Goal: Task Accomplishment & Management: Manage account settings

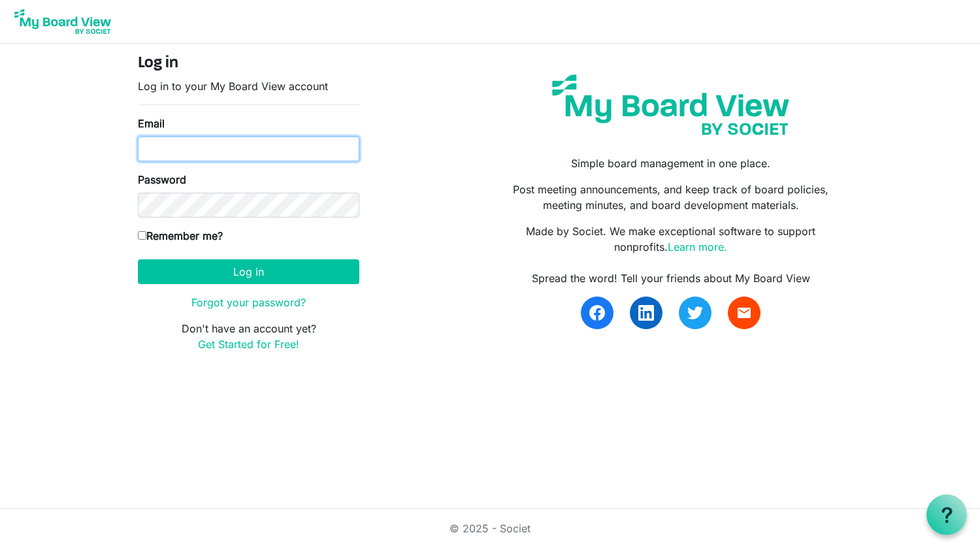
click at [205, 150] on input "Email" at bounding box center [248, 149] width 221 height 25
type input "[EMAIL_ADDRESS][DOMAIN_NAME]"
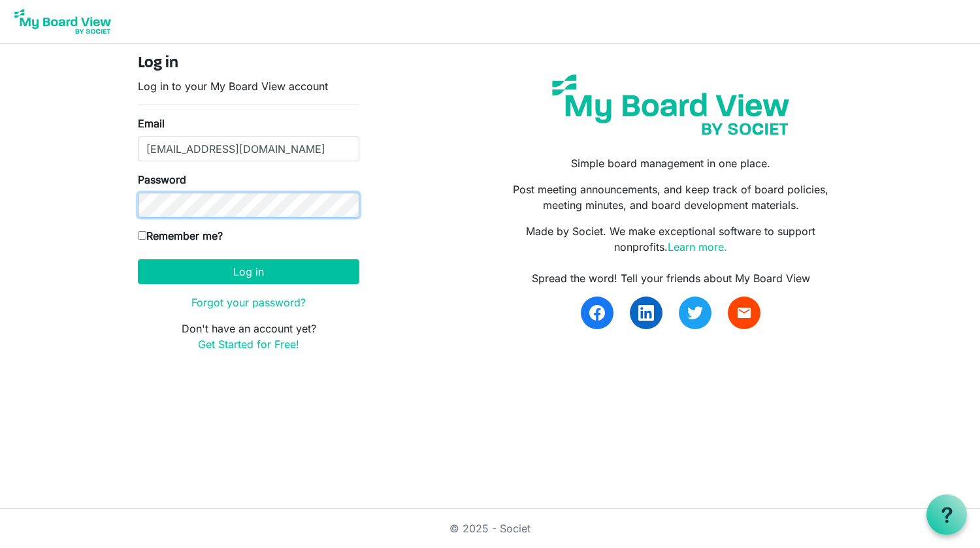
click at [138, 259] on button "Log in" at bounding box center [248, 271] width 221 height 25
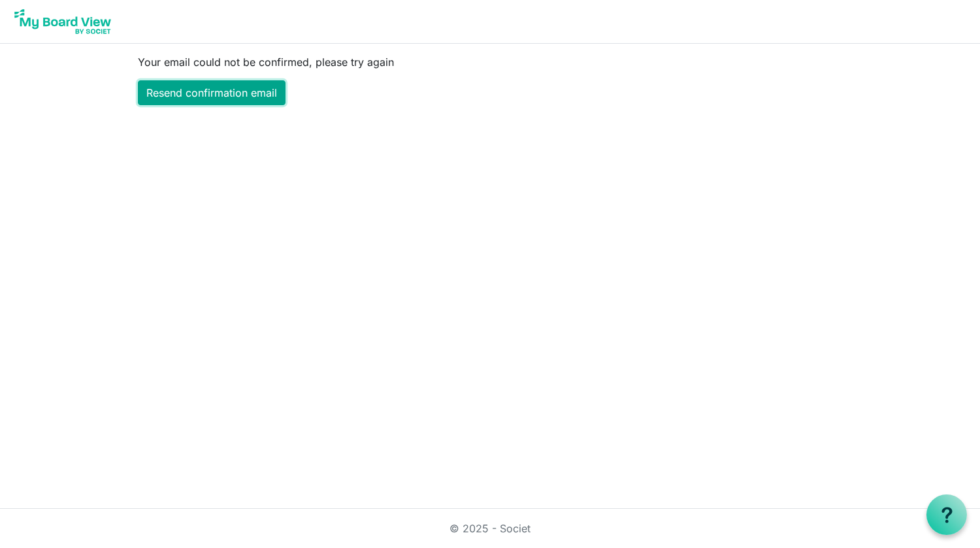
click at [212, 91] on link "Resend confirmation email" at bounding box center [212, 92] width 148 height 25
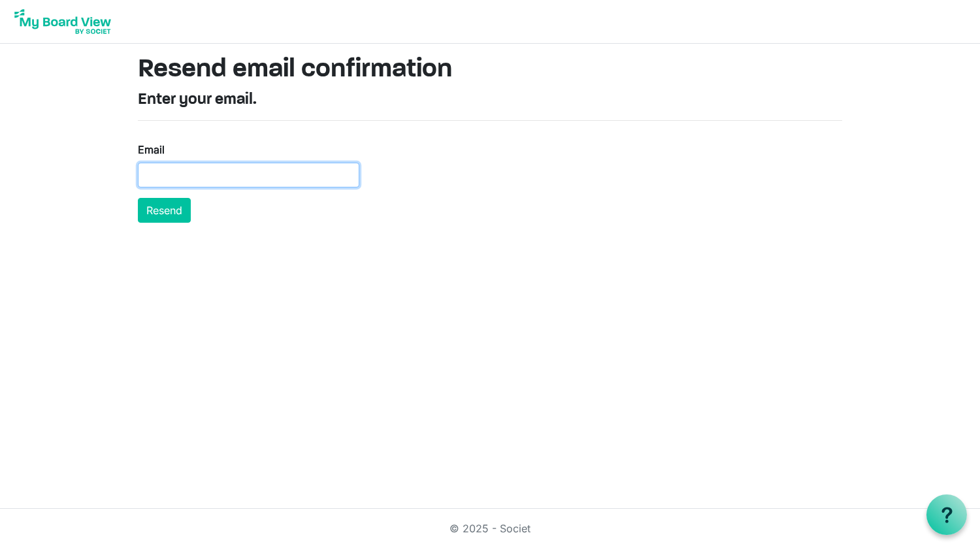
click at [194, 176] on input "Email" at bounding box center [248, 175] width 221 height 25
type input "jrodeghero@mycentric.org"
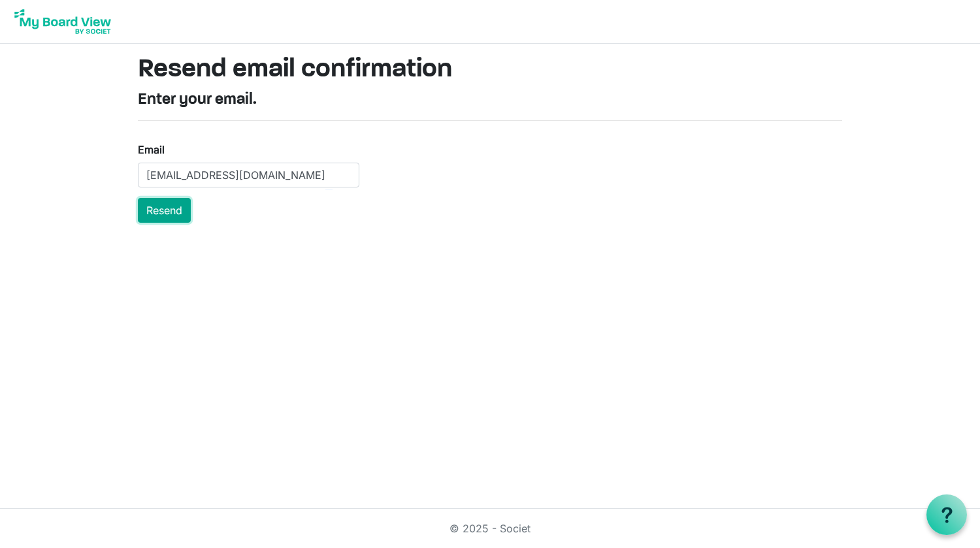
click at [165, 216] on button "Resend" at bounding box center [164, 210] width 53 height 25
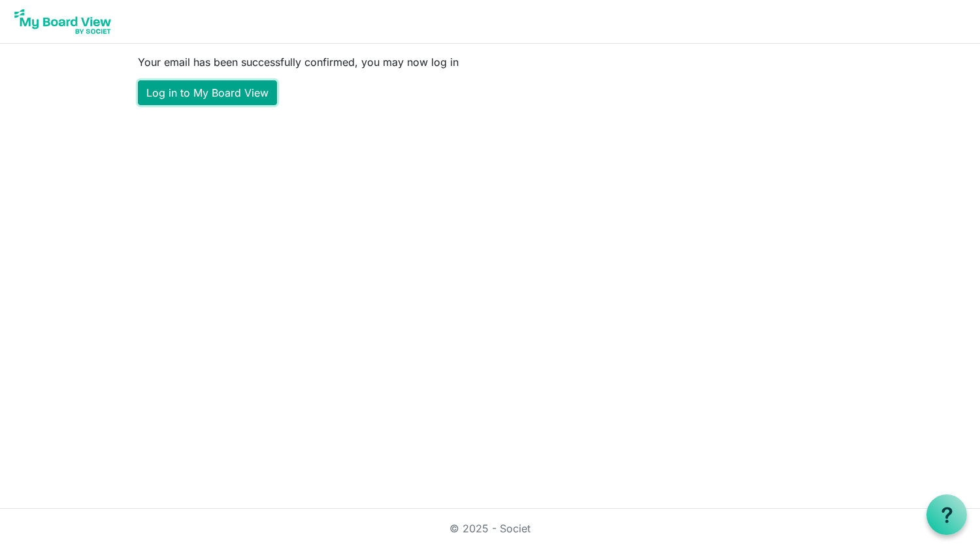
click at [233, 93] on link "Log in to My Board View" at bounding box center [207, 92] width 139 height 25
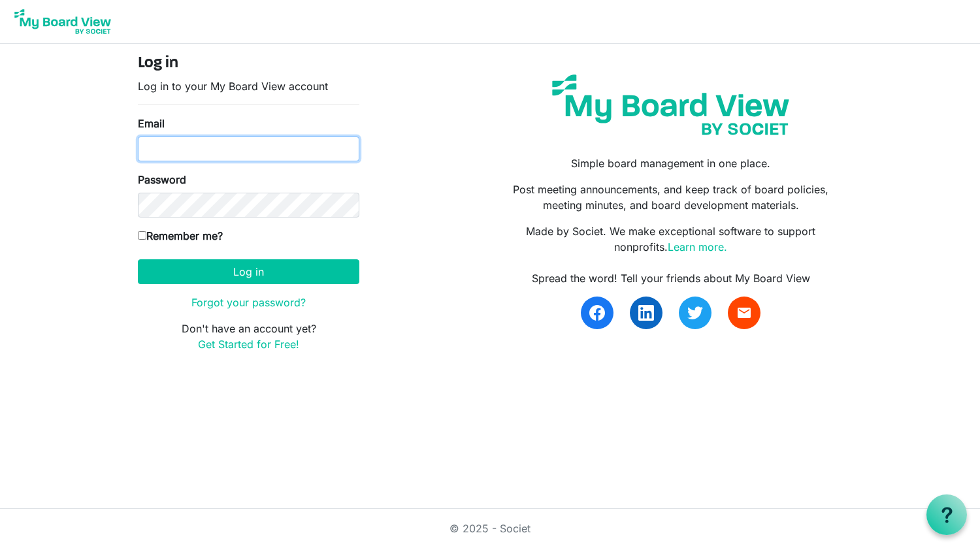
click at [219, 144] on input "Email" at bounding box center [248, 149] width 221 height 25
type input "jrodeghero@mycentric.org"
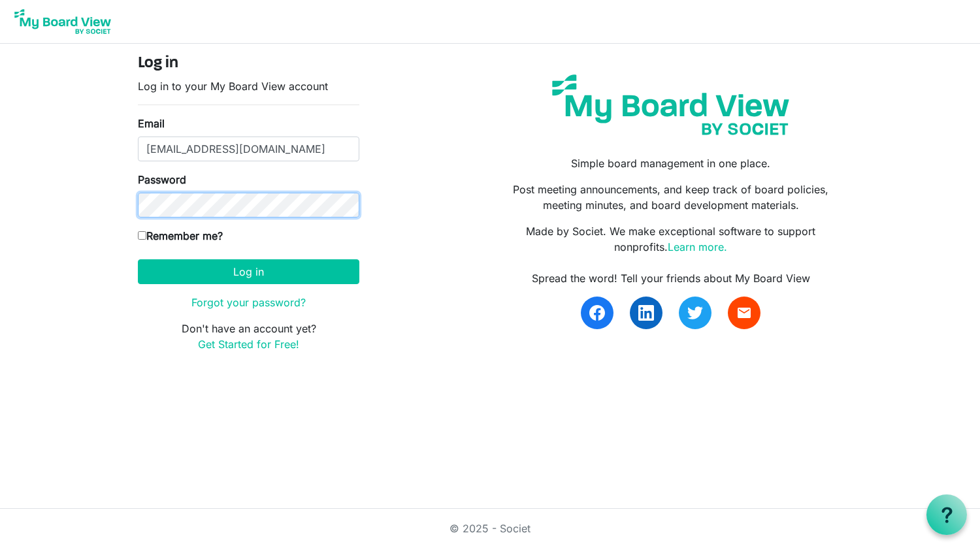
click at [138, 259] on button "Log in" at bounding box center [248, 271] width 221 height 25
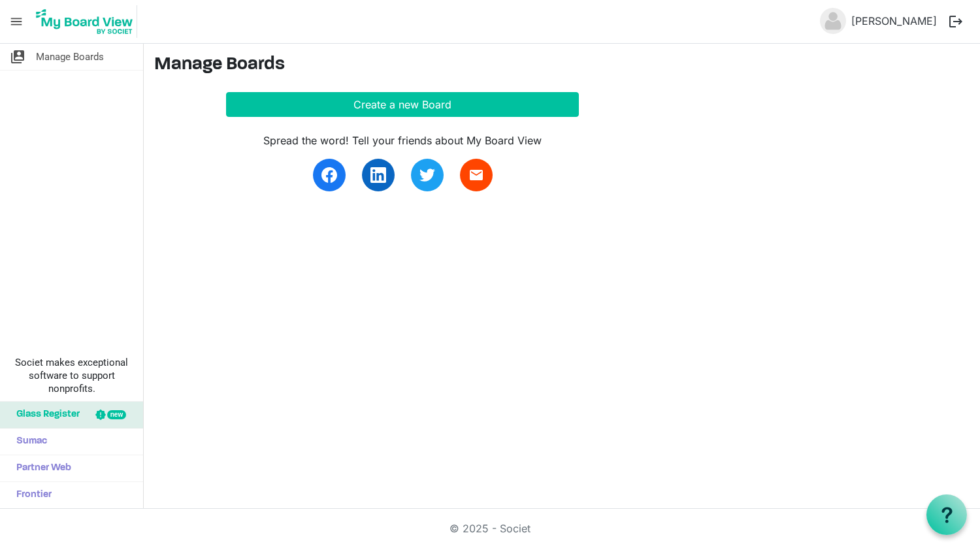
click at [16, 20] on span "menu" at bounding box center [16, 21] width 25 height 25
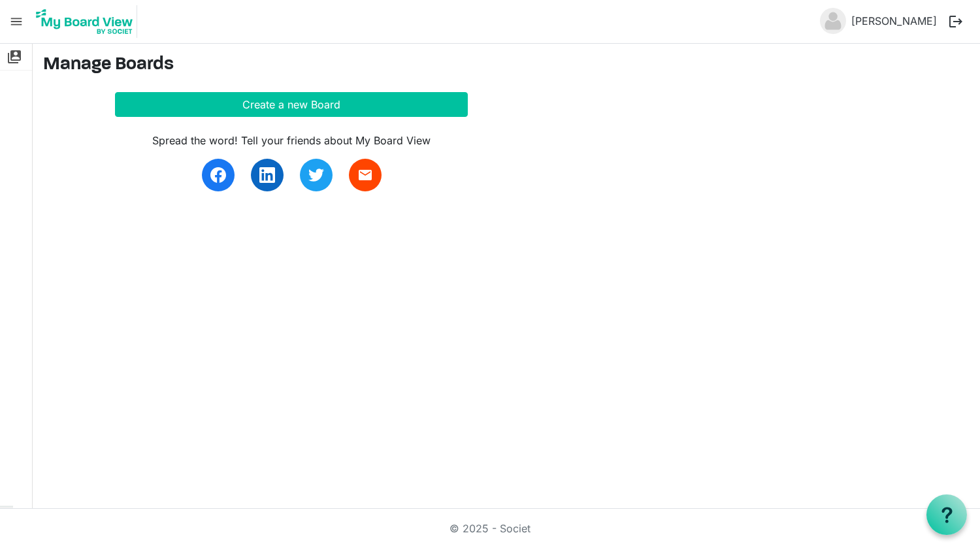
click at [16, 20] on span "menu" at bounding box center [16, 21] width 25 height 25
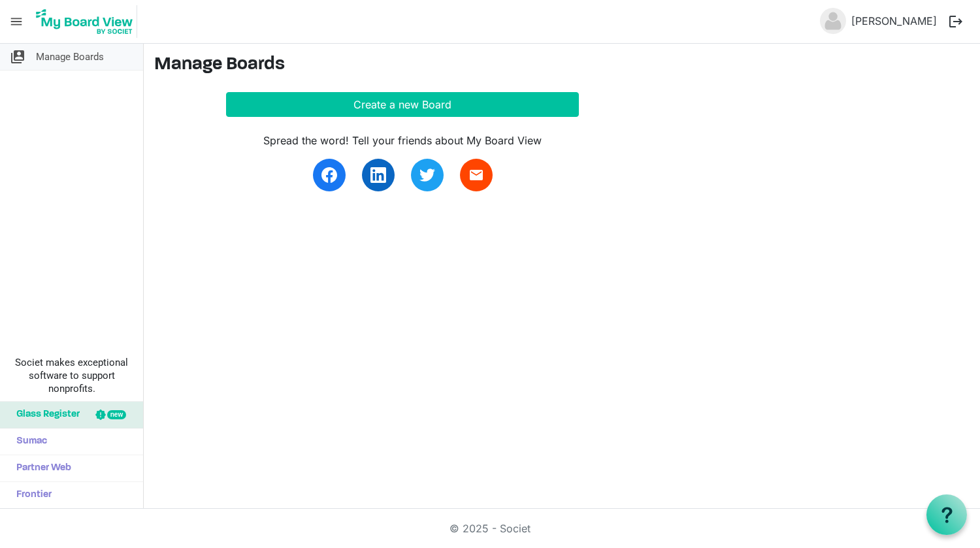
click at [42, 61] on span "Manage Boards" at bounding box center [70, 57] width 68 height 26
click at [40, 410] on span "Glass Register" at bounding box center [45, 415] width 70 height 26
click at [956, 18] on button "logout" at bounding box center [955, 21] width 27 height 27
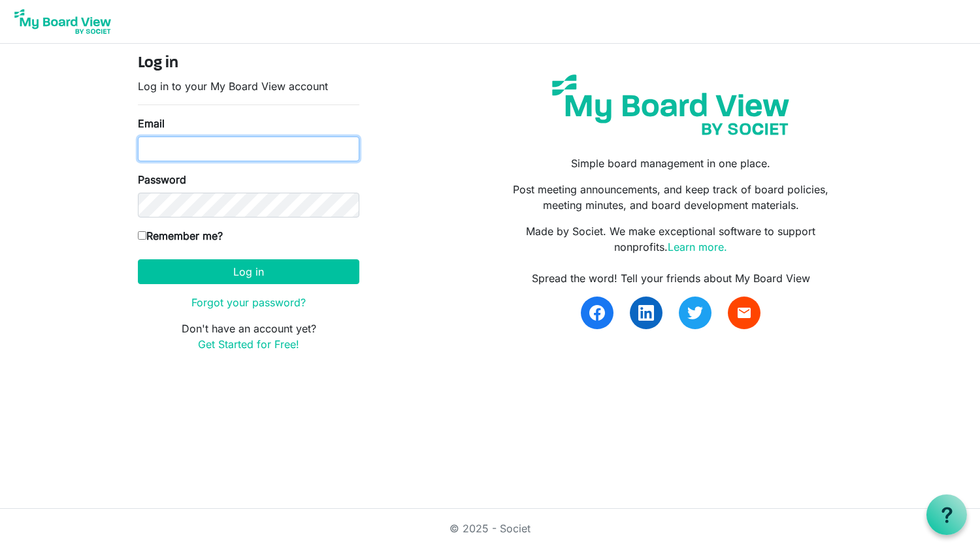
click at [193, 145] on input "Email" at bounding box center [248, 149] width 221 height 25
type input "jrodeghero@mycentric.org"
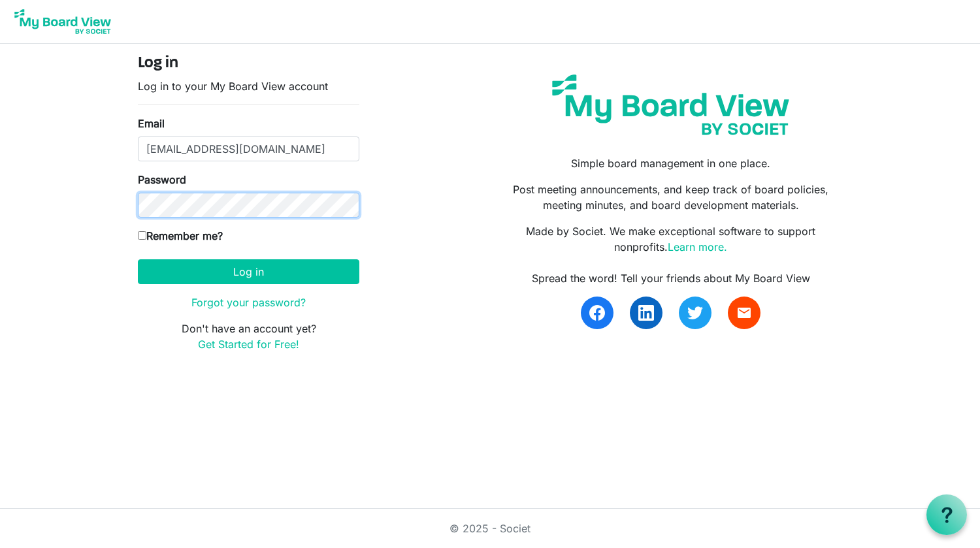
click at [138, 259] on button "Log in" at bounding box center [248, 271] width 221 height 25
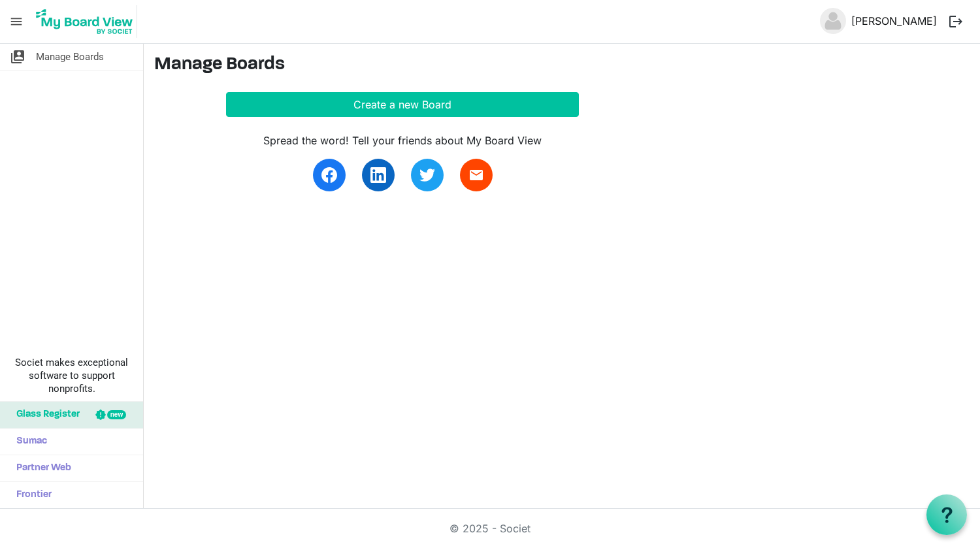
click at [870, 22] on link "[PERSON_NAME]" at bounding box center [894, 21] width 96 height 26
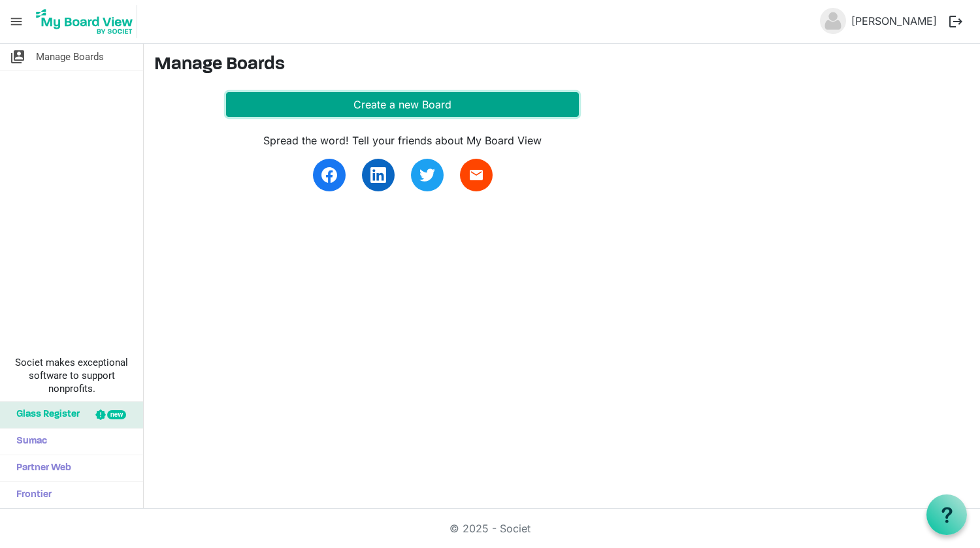
click at [454, 105] on button "Create a new Board" at bounding box center [402, 104] width 353 height 25
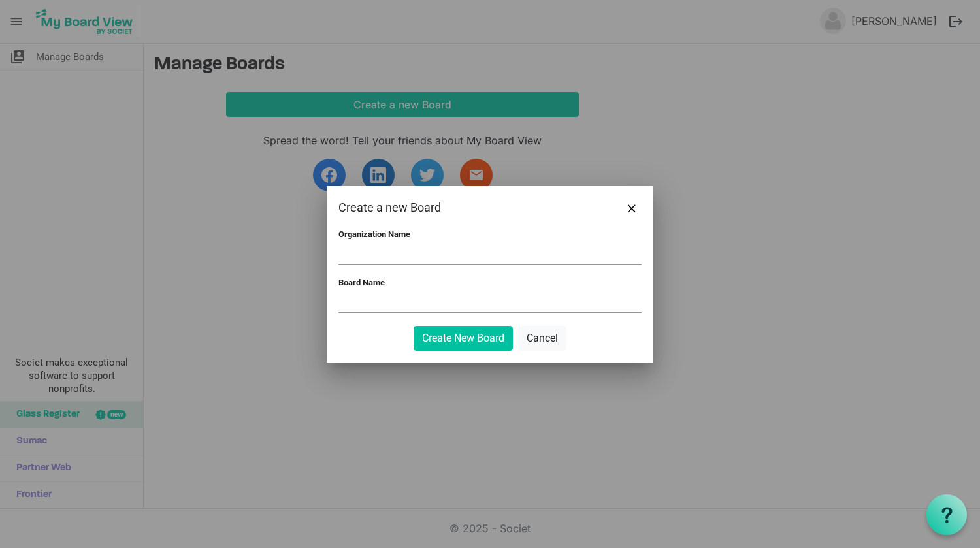
click at [471, 61] on div at bounding box center [490, 274] width 980 height 548
click at [629, 205] on span "Close" at bounding box center [632, 208] width 8 height 8
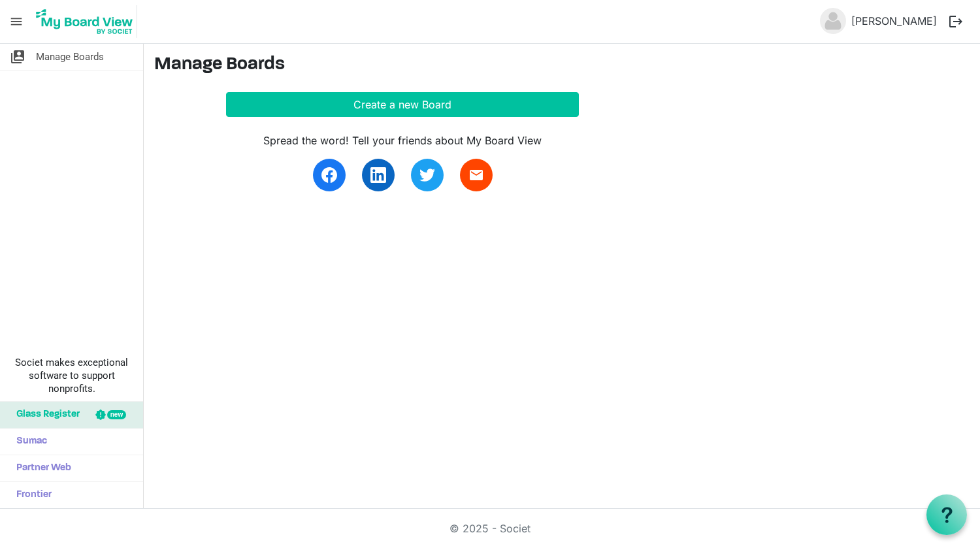
click at [20, 20] on span "menu" at bounding box center [16, 21] width 25 height 25
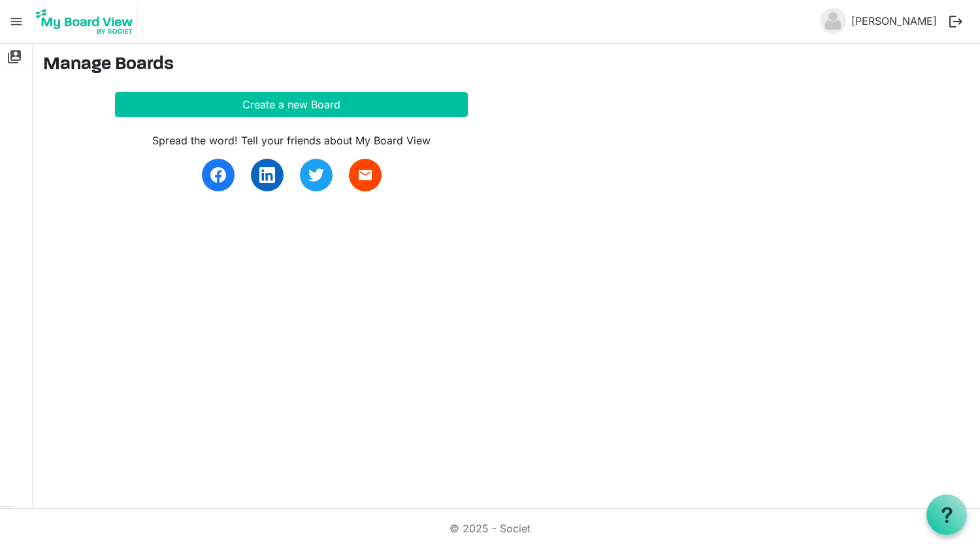
click at [20, 20] on span "menu" at bounding box center [16, 21] width 25 height 25
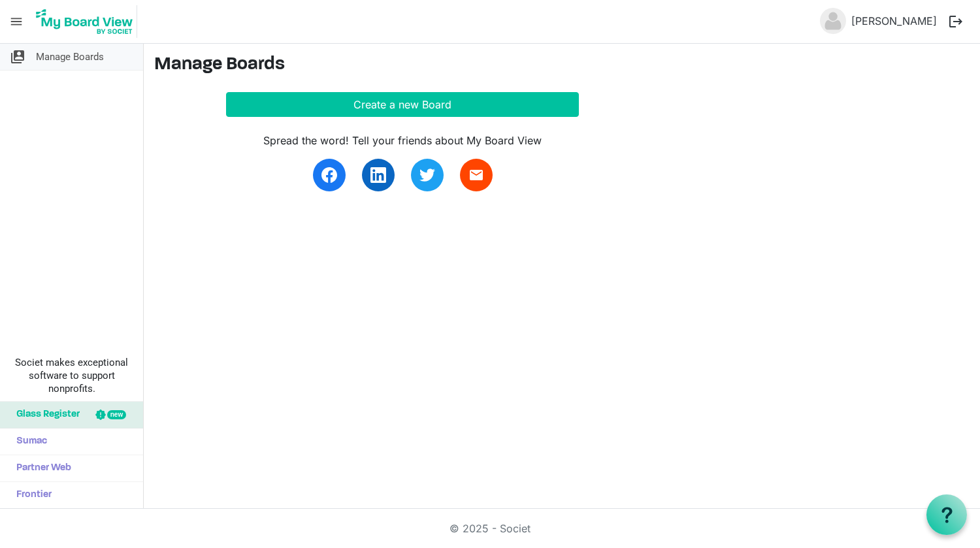
click at [47, 55] on span "Manage Boards" at bounding box center [70, 57] width 68 height 26
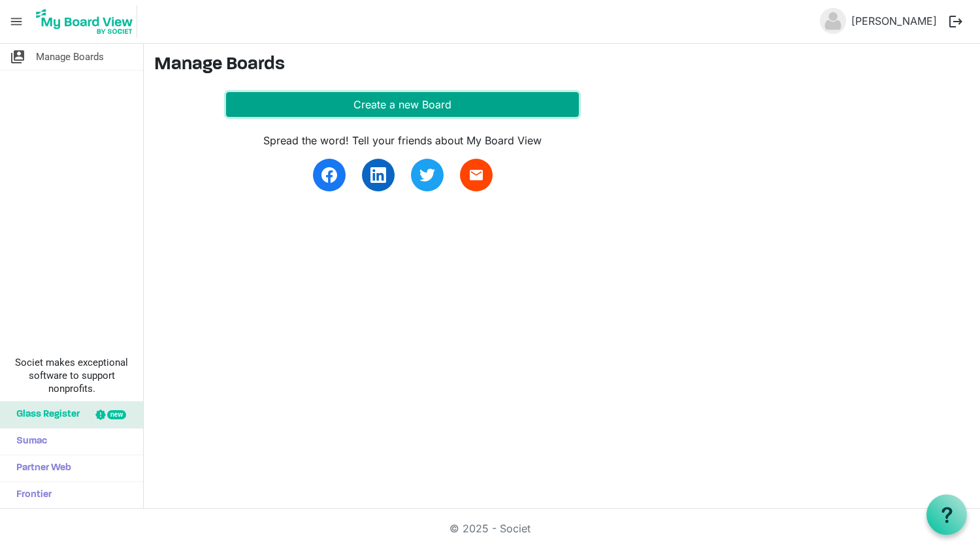
click at [398, 103] on button "Create a new Board" at bounding box center [402, 104] width 353 height 25
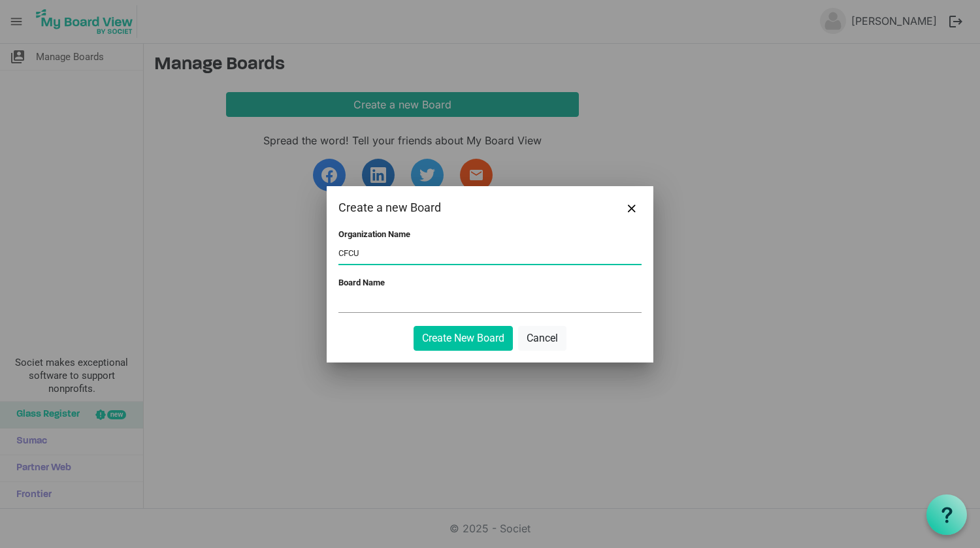
type input "CFCU"
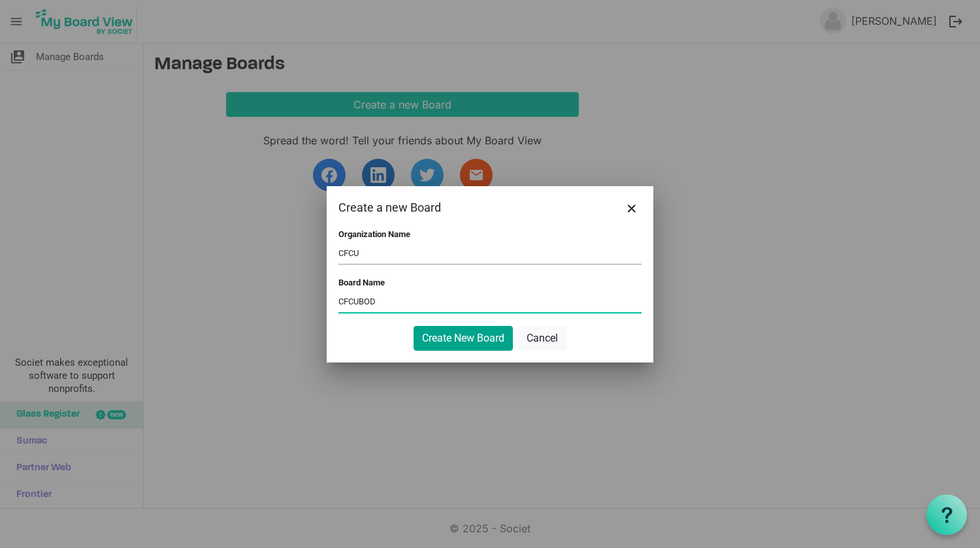
type input "CFCUBOD"
click at [469, 334] on button "Create New Board" at bounding box center [462, 338] width 99 height 25
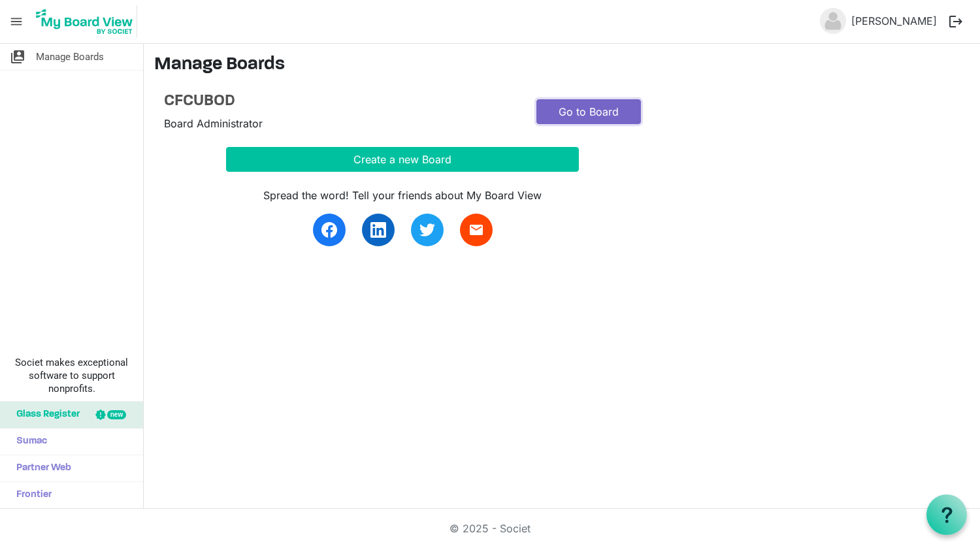
click at [612, 110] on link "Go to Board" at bounding box center [588, 111] width 105 height 25
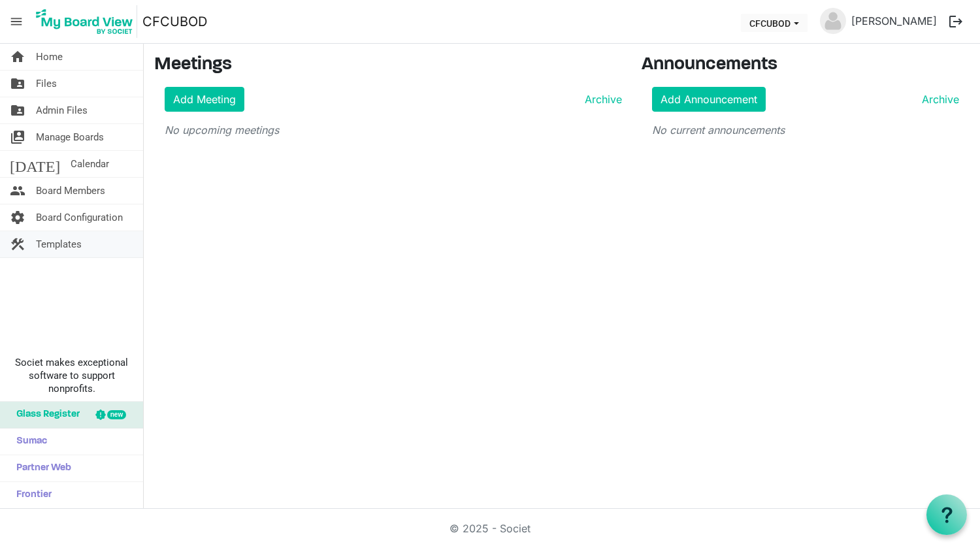
click at [64, 244] on span "Templates" at bounding box center [59, 244] width 46 height 26
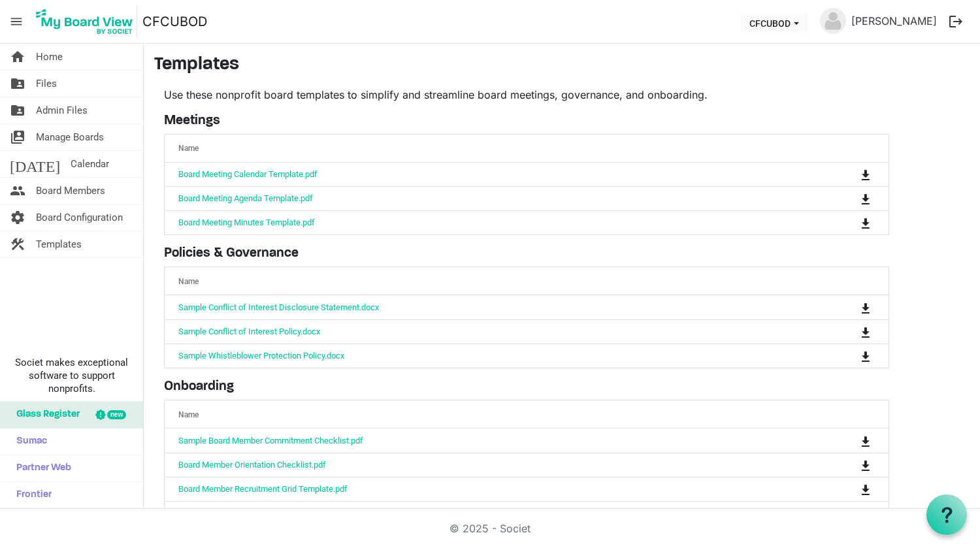
scroll to position [63, 0]
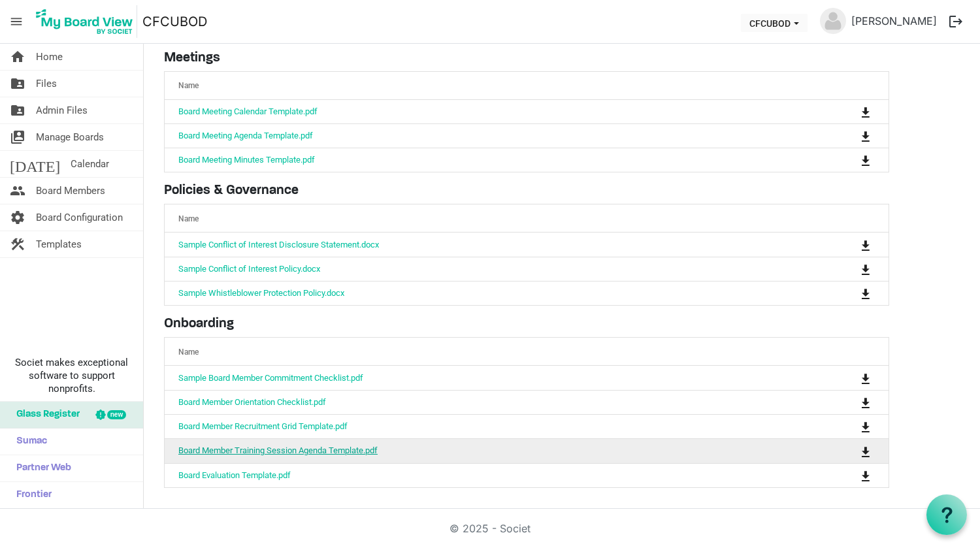
click at [315, 449] on link "Board Member Training Session Agenda Template.pdf" at bounding box center [277, 450] width 199 height 10
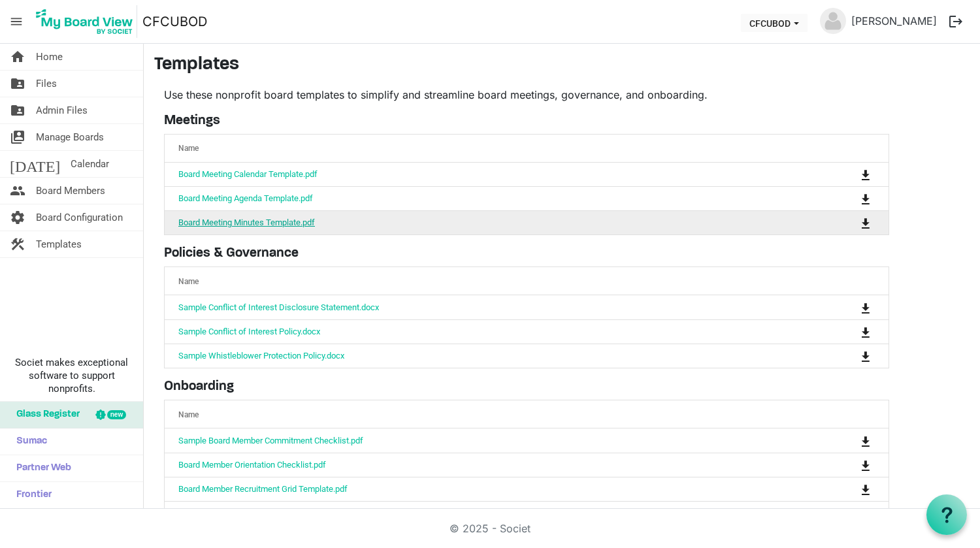
click at [231, 222] on link "Board Meeting Minutes Template.pdf" at bounding box center [246, 223] width 137 height 10
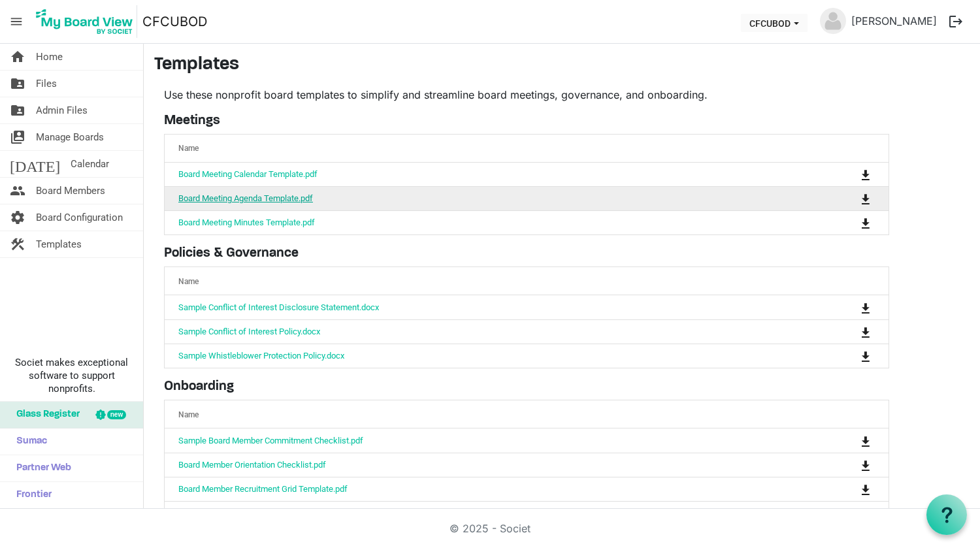
click at [206, 200] on link "Board Meeting Agenda Template.pdf" at bounding box center [245, 198] width 135 height 10
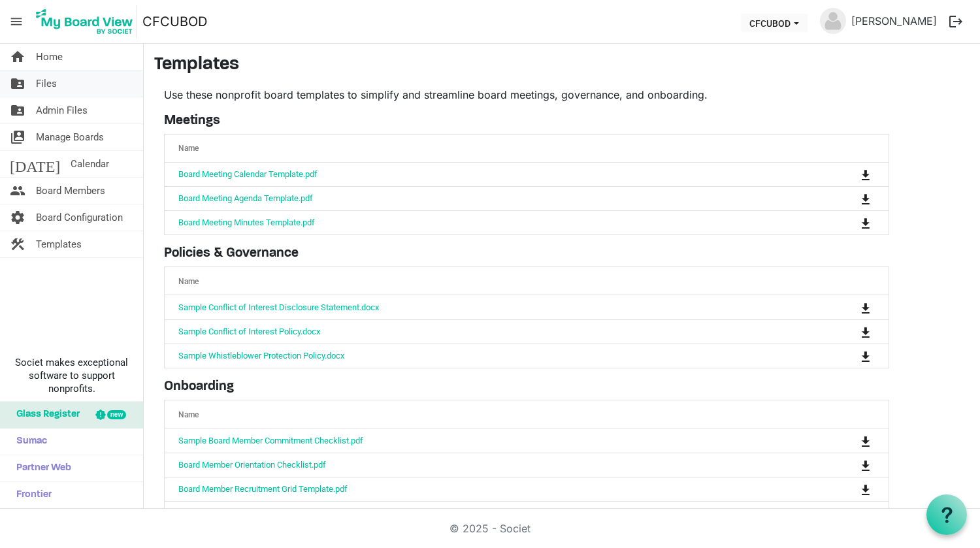
click at [56, 89] on span "Files" at bounding box center [46, 84] width 21 height 26
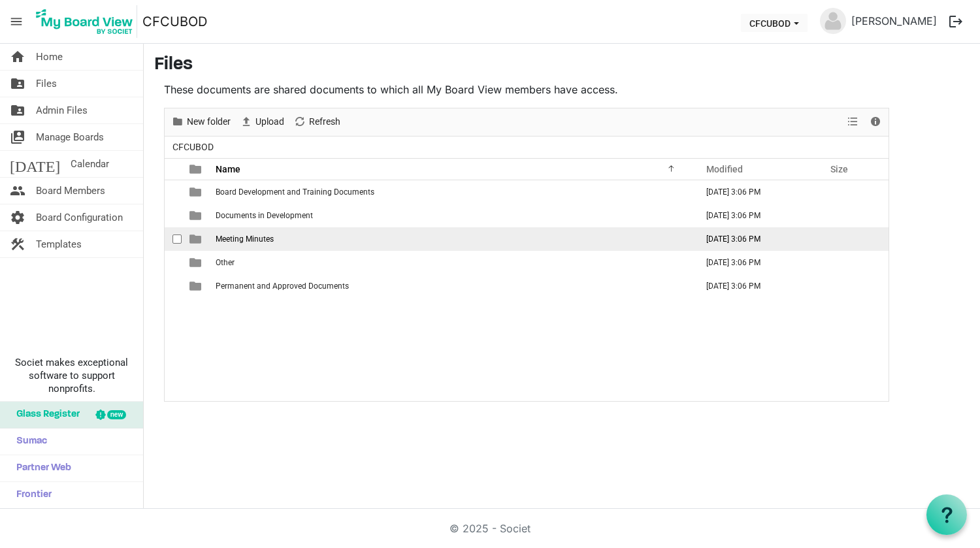
click at [251, 239] on span "Meeting Minutes" at bounding box center [245, 238] width 58 height 9
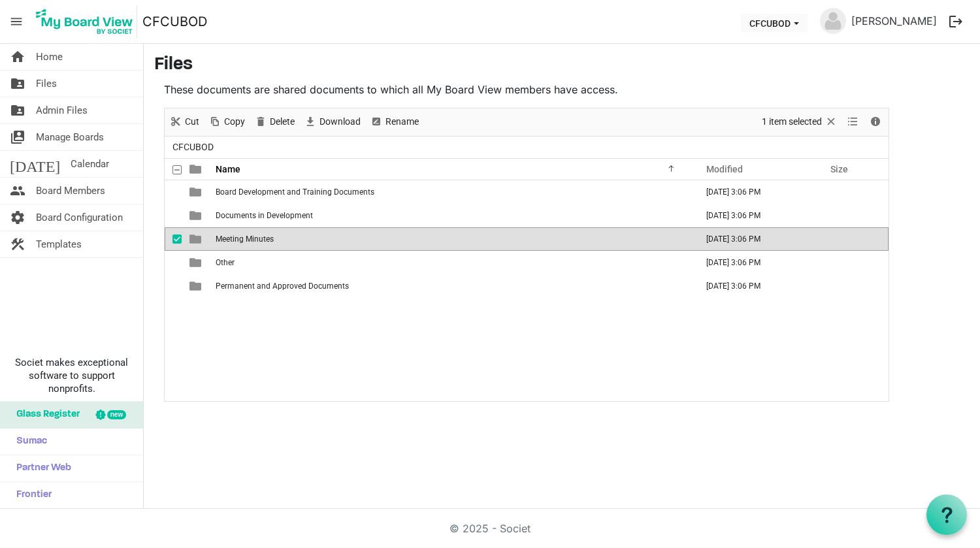
click at [177, 242] on span "checkbox" at bounding box center [176, 238] width 9 height 9
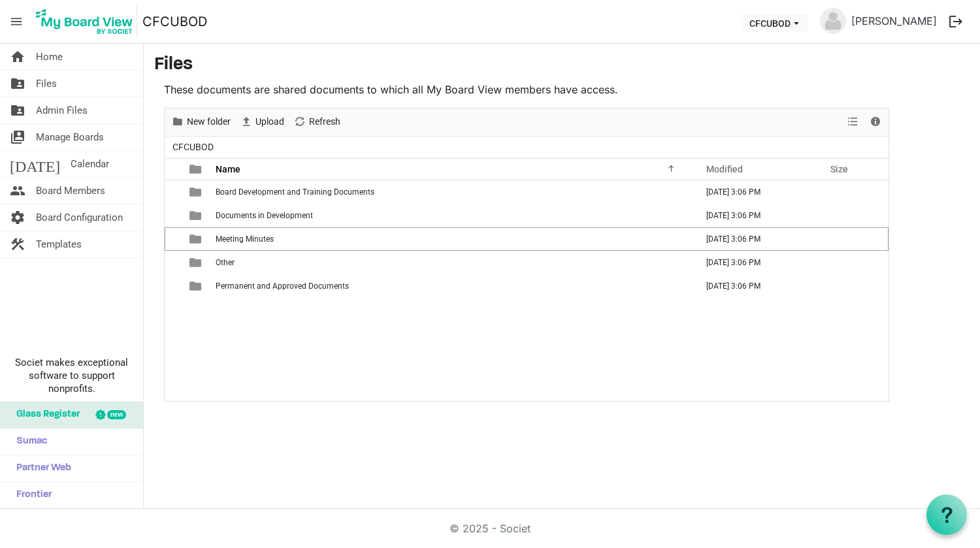
drag, startPoint x: 166, startPoint y: 495, endPoint x: 521, endPoint y: 331, distance: 391.0
click at [521, 331] on div "Board Development and Training Documents September 10, 2025 3:06 PM Documents i…" at bounding box center [527, 290] width 724 height 221
click at [65, 103] on span "Admin Files" at bounding box center [62, 110] width 52 height 26
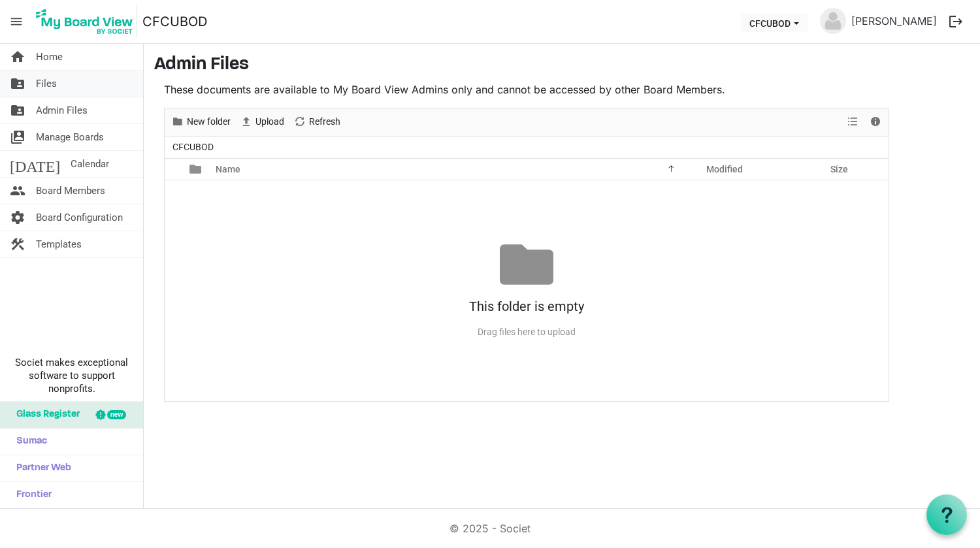
click at [58, 78] on link "folder_shared Files" at bounding box center [71, 84] width 143 height 26
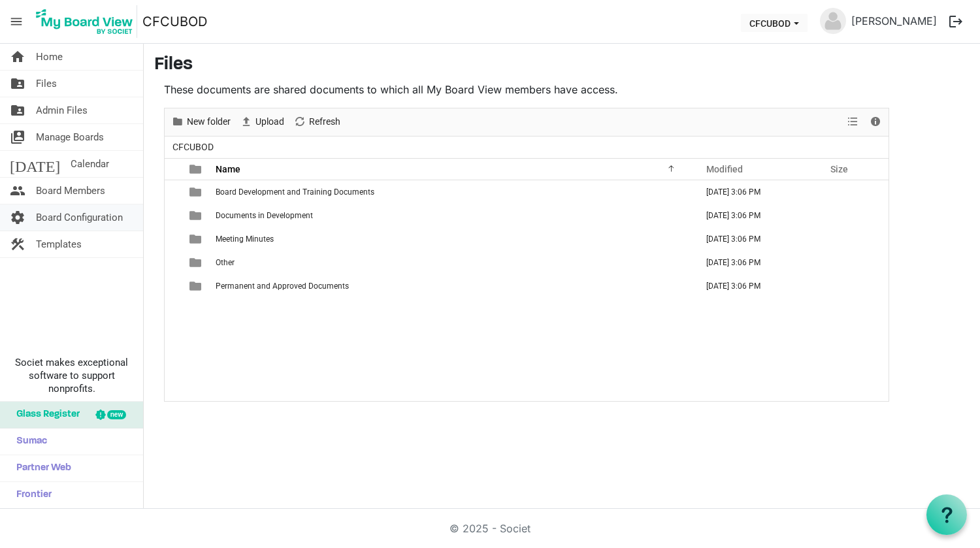
click at [80, 208] on span "Board Configuration" at bounding box center [79, 217] width 87 height 26
